Goal: Information Seeking & Learning: Check status

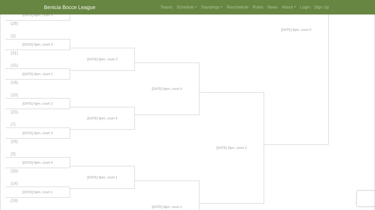
scroll to position [109, 0]
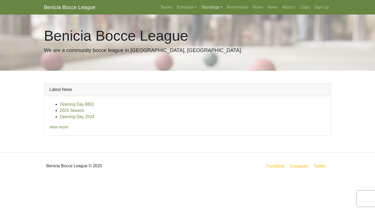
click at [214, 8] on link "Standings" at bounding box center [212, 7] width 26 height 10
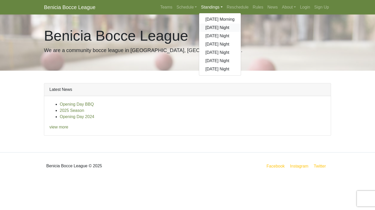
click at [215, 27] on link "[DATE] Night" at bounding box center [220, 28] width 42 height 8
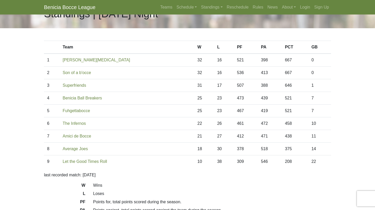
scroll to position [17, 0]
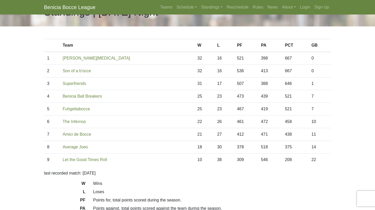
drag, startPoint x: 314, startPoint y: 107, endPoint x: 158, endPoint y: 93, distance: 156.4
click at [158, 93] on tbody "1 Benicia Smog 32 16 521 398 667 0 2 Son of a b'occe 32 16 536 413 667 0 3 31 1…" at bounding box center [187, 109] width 287 height 114
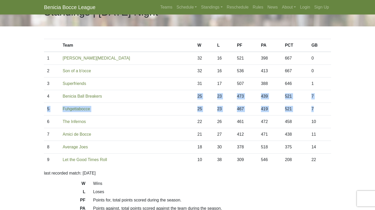
click at [158, 93] on td "Benicia Ball Breakers" at bounding box center [127, 96] width 135 height 13
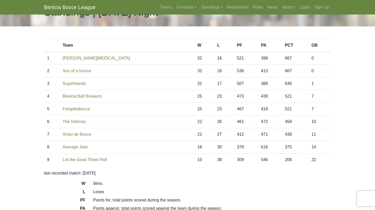
click at [120, 95] on td "Benicia Ball Breakers" at bounding box center [127, 96] width 135 height 13
click at [194, 93] on td "25" at bounding box center [204, 96] width 20 height 13
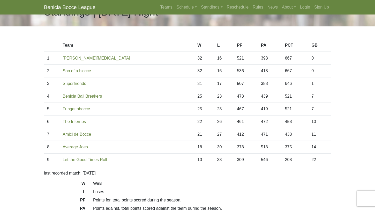
click at [194, 93] on td "25" at bounding box center [204, 96] width 20 height 13
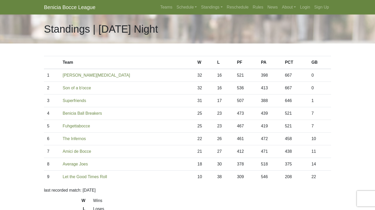
scroll to position [17, 0]
click at [194, 124] on td "25" at bounding box center [204, 126] width 20 height 13
click at [194, 75] on td "32" at bounding box center [204, 75] width 20 height 13
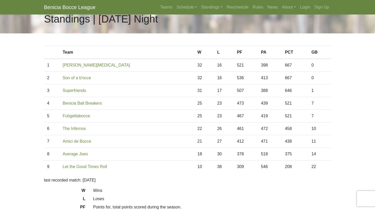
scroll to position [9, 0]
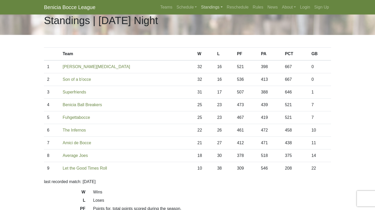
click at [208, 5] on link "Standings" at bounding box center [212, 7] width 26 height 10
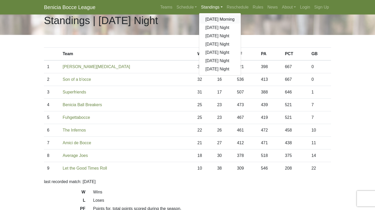
click at [211, 18] on link "[DATE] Morning" at bounding box center [220, 19] width 42 height 8
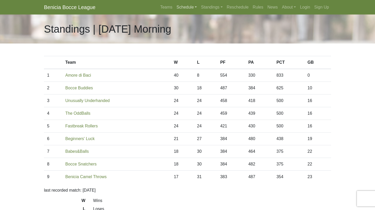
click at [186, 5] on link "Schedule" at bounding box center [187, 7] width 25 height 10
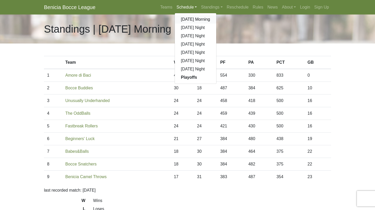
click at [183, 18] on link "[DATE] Morning" at bounding box center [196, 19] width 42 height 8
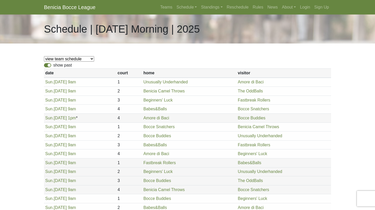
click at [53, 64] on label "show past" at bounding box center [62, 65] width 19 height 6
click at [53, 64] on input "show past" at bounding box center [54, 63] width 3 height 3
checkbox input "false"
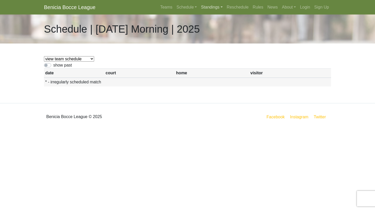
click at [204, 6] on link "Standings" at bounding box center [212, 7] width 26 height 10
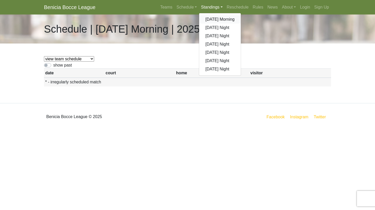
click at [210, 20] on link "[DATE] Morning" at bounding box center [220, 19] width 42 height 8
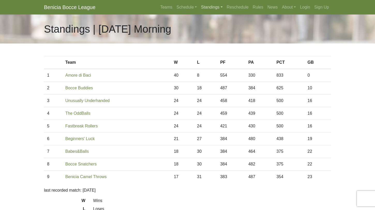
click at [206, 11] on link "Standings" at bounding box center [212, 7] width 26 height 10
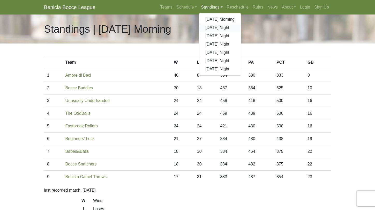
click at [210, 26] on link "[DATE] Night" at bounding box center [220, 28] width 42 height 8
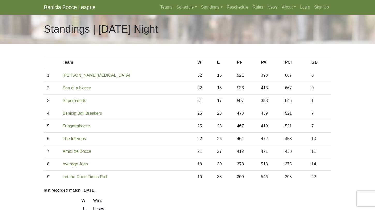
click at [194, 112] on td "25" at bounding box center [204, 113] width 20 height 13
click at [183, 7] on link "Schedule" at bounding box center [187, 7] width 25 height 10
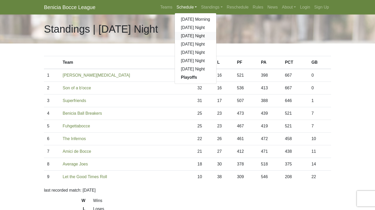
click at [188, 36] on link "[DATE] Night" at bounding box center [196, 36] width 42 height 8
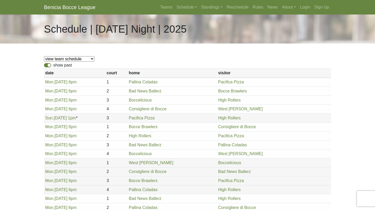
click at [53, 65] on label "show past" at bounding box center [62, 65] width 19 height 6
click at [53, 65] on input "show past" at bounding box center [54, 63] width 3 height 3
checkbox input "false"
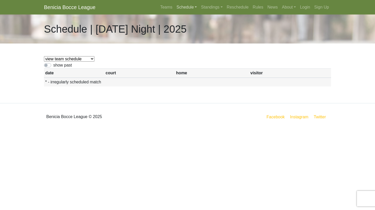
click at [188, 9] on link "Schedule" at bounding box center [187, 7] width 25 height 10
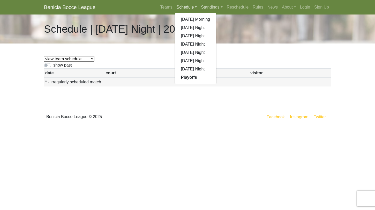
click at [203, 9] on link "Standings" at bounding box center [212, 7] width 26 height 10
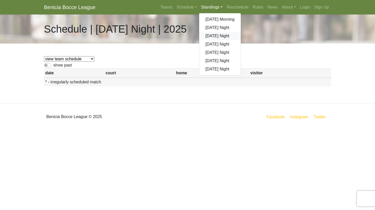
click at [210, 36] on link "[DATE] Night" at bounding box center [220, 36] width 42 height 8
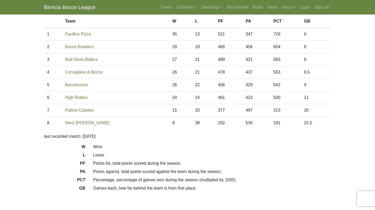
scroll to position [34, 0]
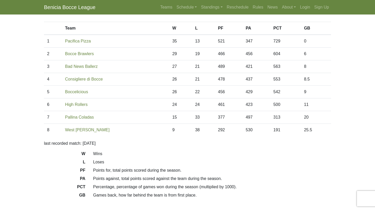
click at [169, 91] on td "26" at bounding box center [180, 92] width 23 height 13
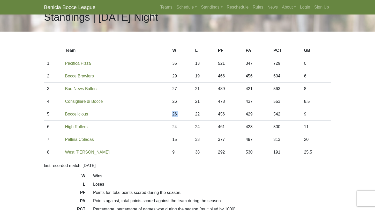
scroll to position [7, 0]
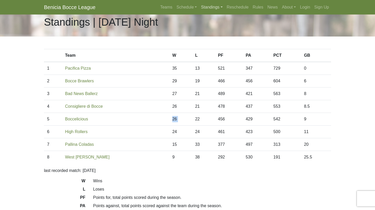
click at [202, 4] on link "Standings" at bounding box center [212, 7] width 26 height 10
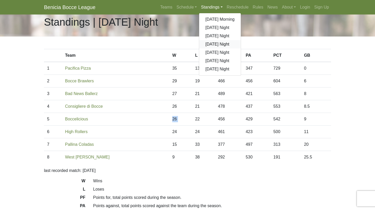
click at [208, 43] on link "[DATE] Night" at bounding box center [220, 44] width 42 height 8
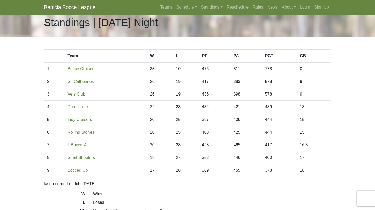
scroll to position [9, 0]
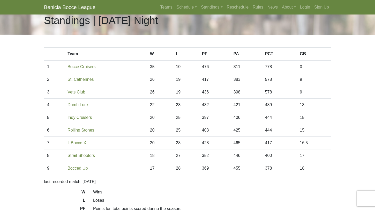
click at [152, 118] on td "20" at bounding box center [160, 117] width 26 height 13
click at [183, 2] on nav "Benicia Bocce League Teams Schedule Sunday Morning Sunday Night Monday Night Tu…" at bounding box center [187, 7] width 375 height 14
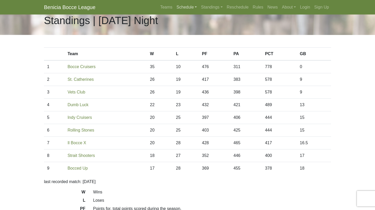
click at [183, 5] on link "Schedule" at bounding box center [187, 7] width 25 height 10
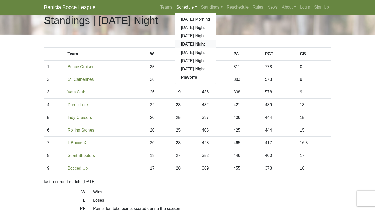
click at [187, 46] on link "[DATE] Night" at bounding box center [196, 44] width 42 height 8
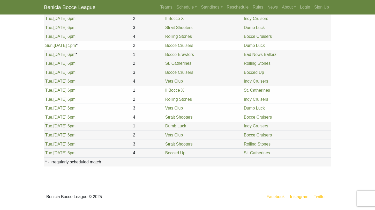
scroll to position [571, 0]
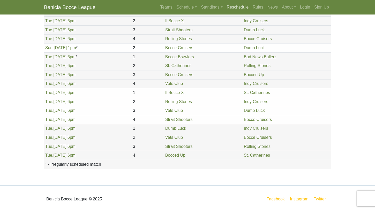
click at [231, 7] on link "Reschedule" at bounding box center [238, 7] width 26 height 10
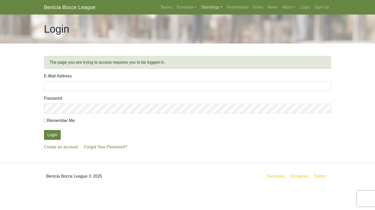
click at [208, 10] on link "Standings" at bounding box center [212, 7] width 26 height 10
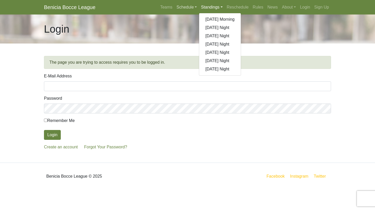
click at [189, 6] on link "Schedule" at bounding box center [187, 7] width 25 height 10
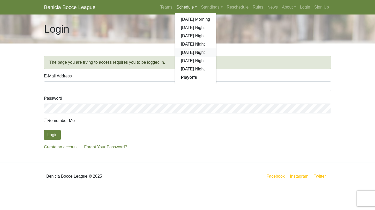
click at [189, 54] on link "[DATE] Night" at bounding box center [196, 52] width 42 height 8
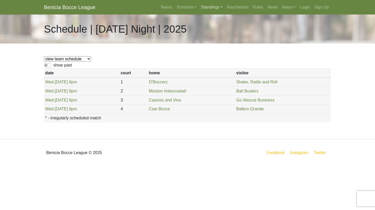
click at [204, 3] on link "Standings" at bounding box center [212, 7] width 26 height 10
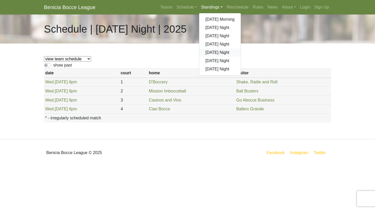
click at [212, 54] on link "[DATE] Night" at bounding box center [220, 52] width 42 height 8
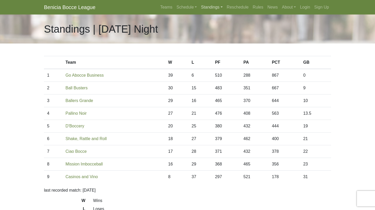
click at [207, 7] on link "Standings" at bounding box center [212, 7] width 26 height 10
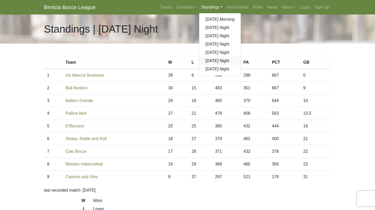
click at [214, 61] on link "[DATE] Night" at bounding box center [220, 61] width 42 height 8
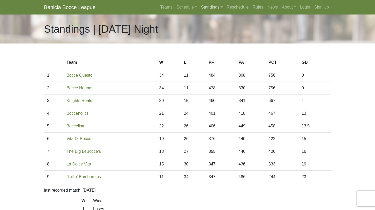
click at [213, 6] on link "Standings" at bounding box center [212, 7] width 26 height 10
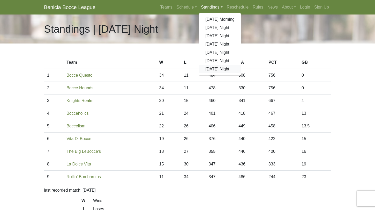
click at [209, 69] on link "[DATE] Night" at bounding box center [220, 69] width 42 height 8
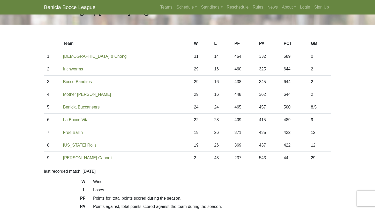
scroll to position [18, 0]
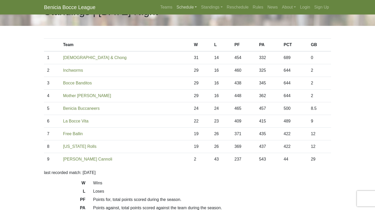
click at [182, 5] on link "Schedule" at bounding box center [187, 7] width 25 height 10
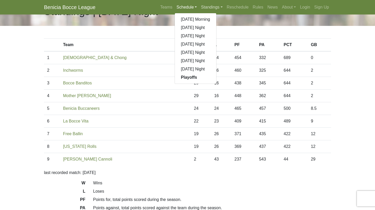
click at [202, 5] on link "Standings" at bounding box center [212, 7] width 26 height 10
